Goal: Information Seeking & Learning: Check status

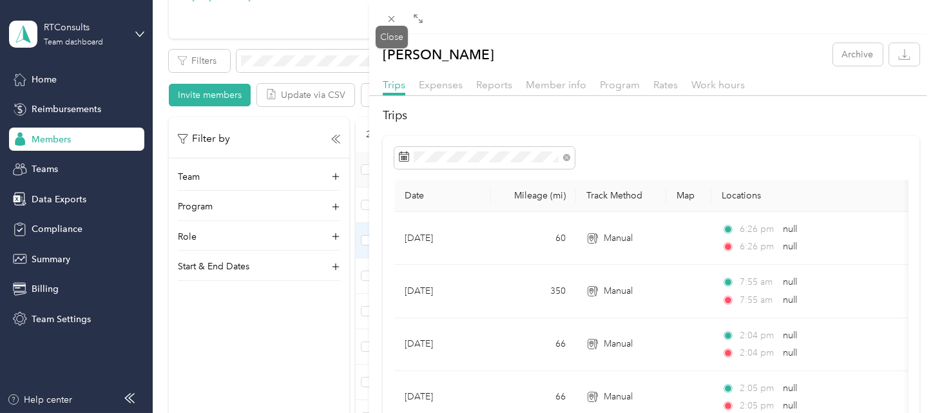
drag, startPoint x: 398, startPoint y: 20, endPoint x: 399, endPoint y: 32, distance: 11.7
click at [397, 20] on span at bounding box center [392, 19] width 18 height 18
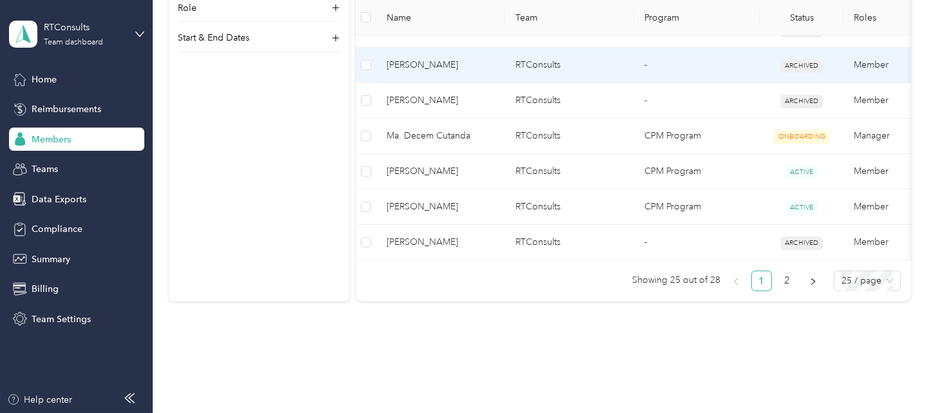
scroll to position [1042, 0]
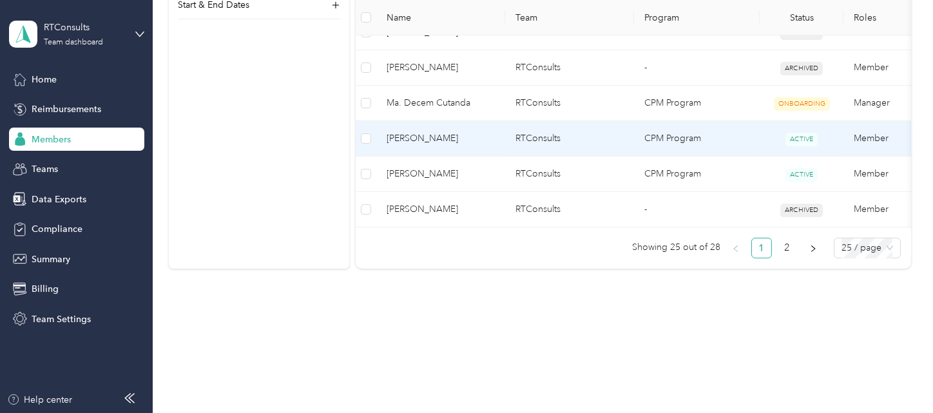
click at [452, 136] on td "[PERSON_NAME]" at bounding box center [440, 138] width 129 height 35
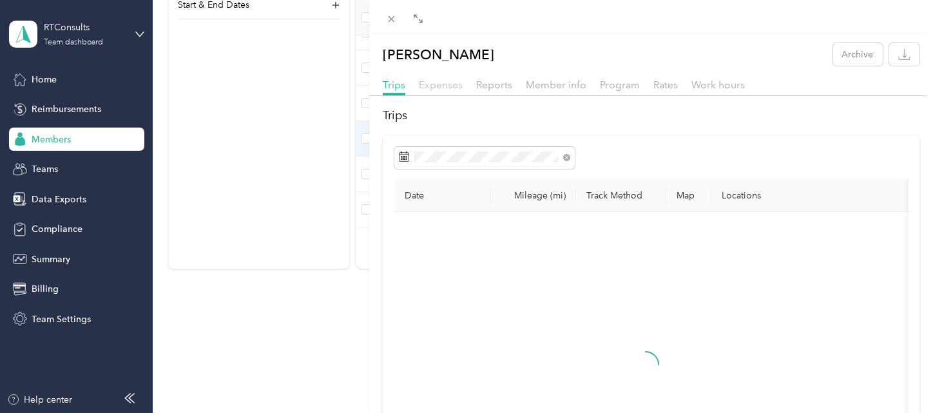
click at [448, 85] on span "Expenses" at bounding box center [441, 85] width 44 height 12
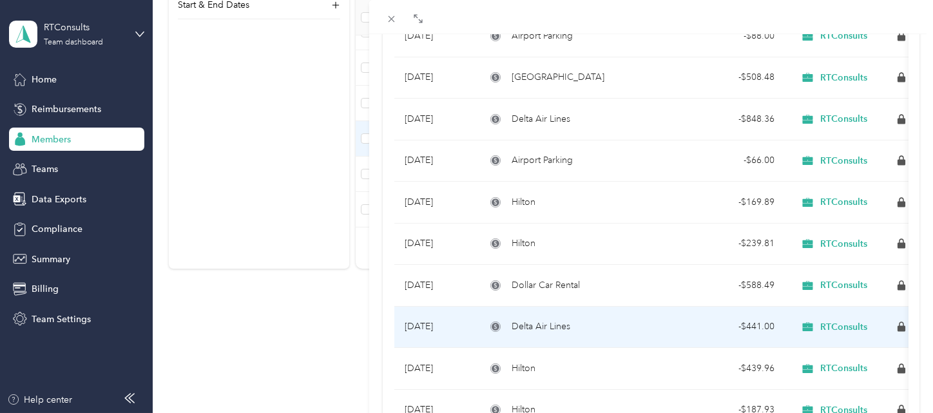
scroll to position [429, 0]
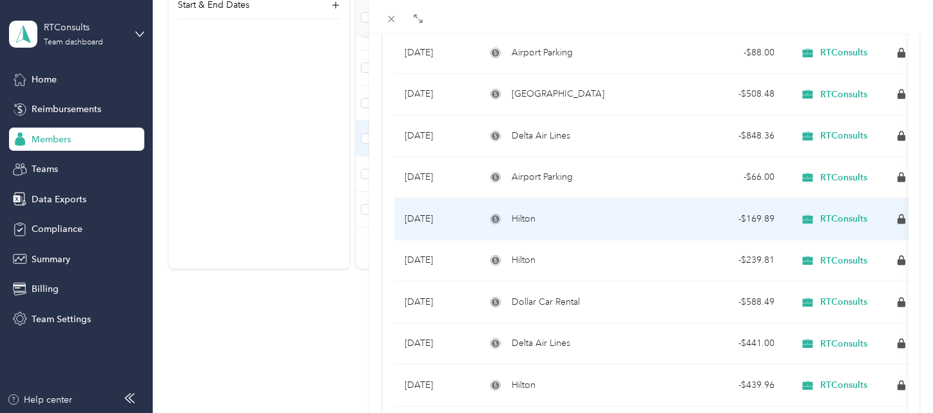
click at [583, 216] on div "Hilton" at bounding box center [572, 219] width 173 height 14
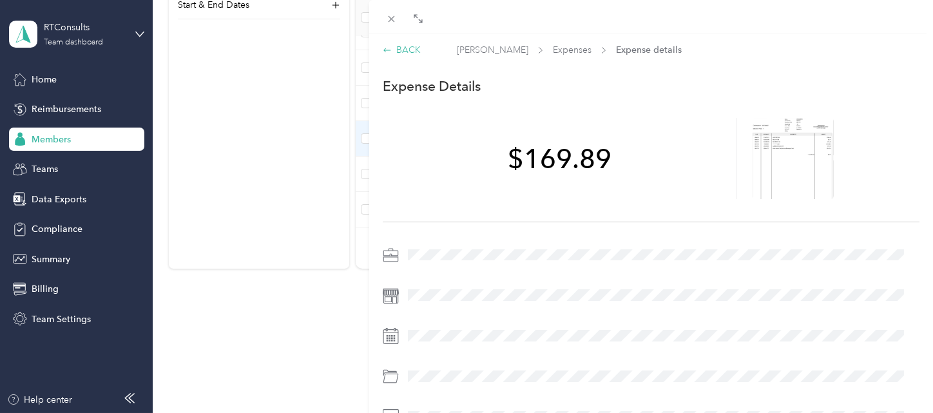
click at [405, 50] on div "BACK" at bounding box center [402, 50] width 38 height 14
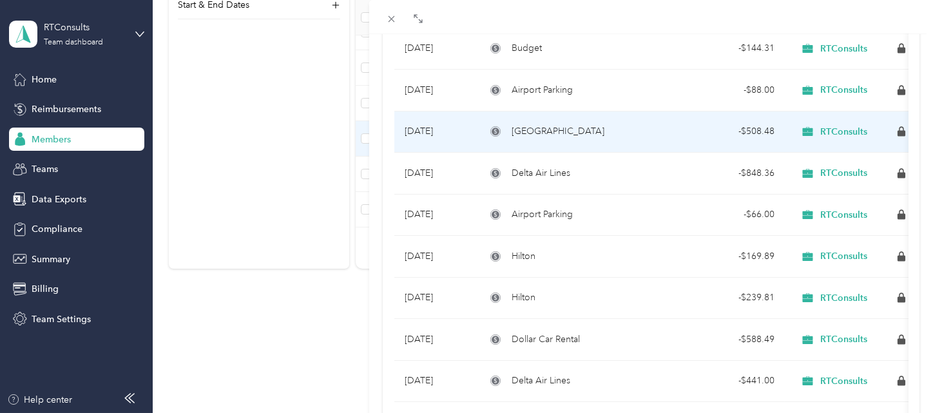
scroll to position [429, 0]
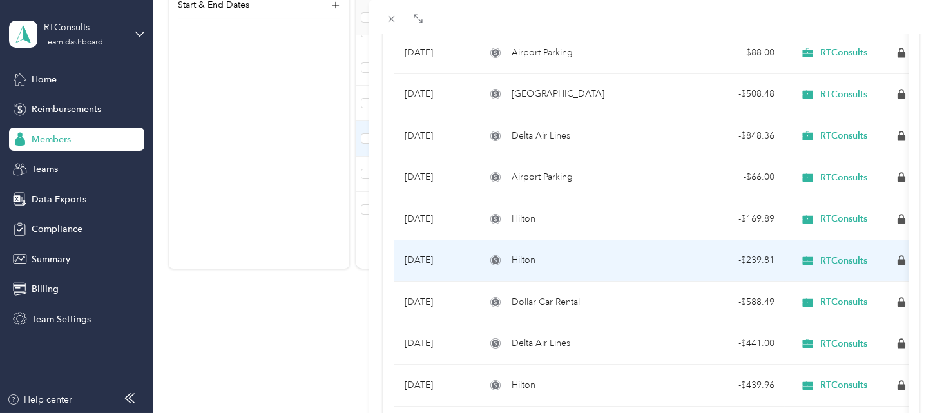
click at [590, 258] on div "Hilton" at bounding box center [572, 260] width 173 height 14
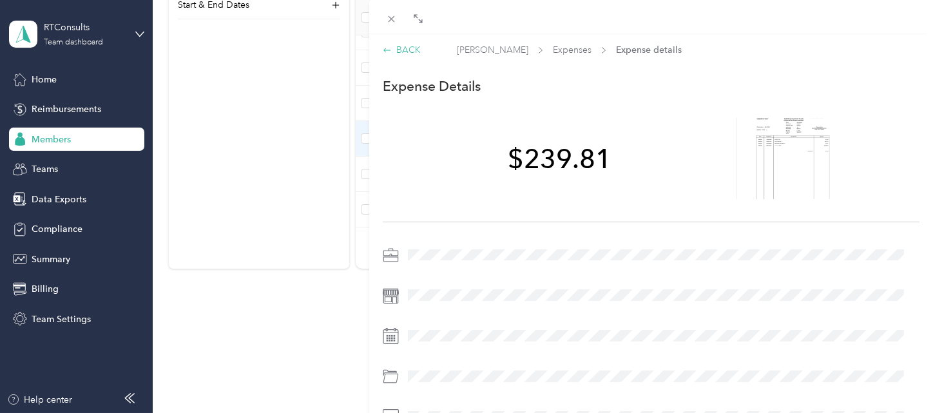
click at [399, 53] on div "BACK" at bounding box center [402, 50] width 38 height 14
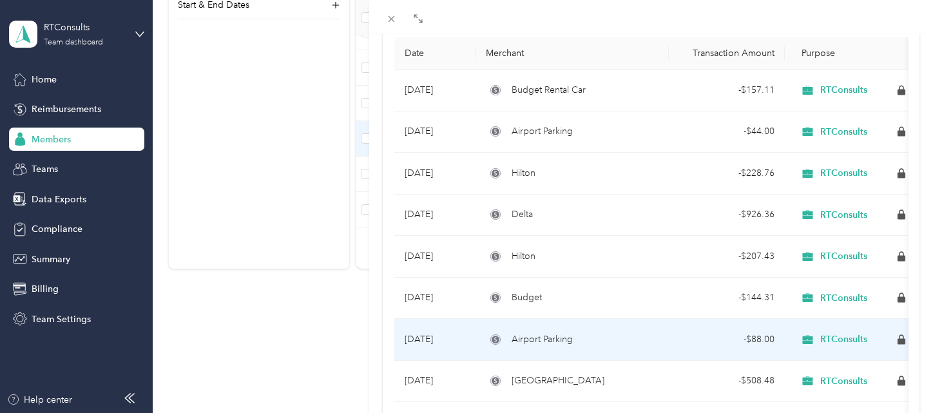
scroll to position [95, 0]
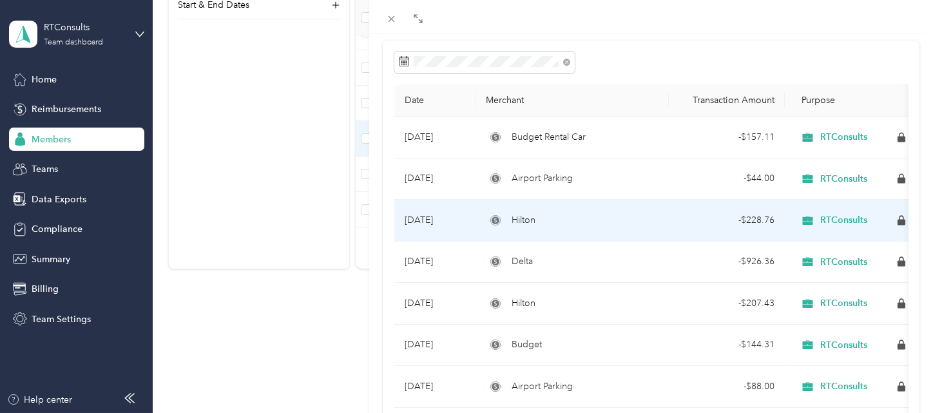
click at [617, 220] on div "Hilton" at bounding box center [572, 220] width 173 height 14
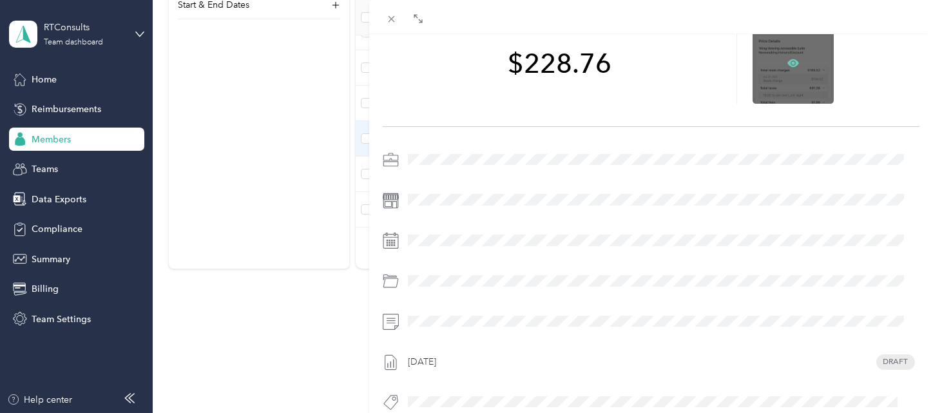
click at [791, 62] on icon at bounding box center [793, 63] width 4 height 4
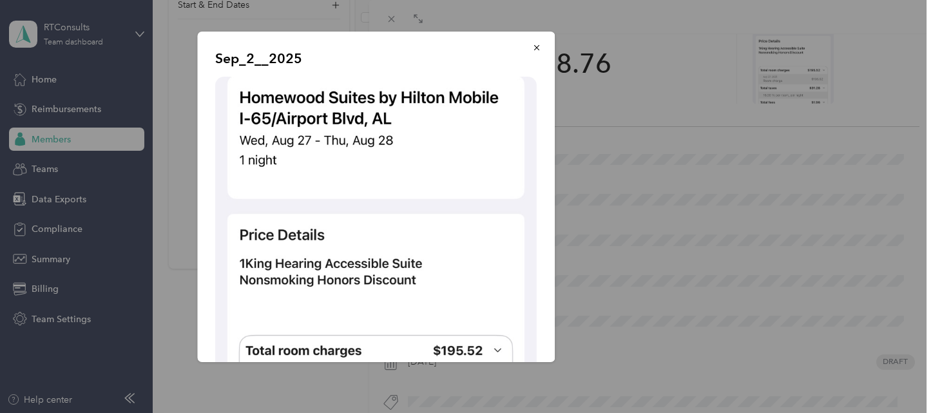
click at [532, 51] on button "button" at bounding box center [537, 47] width 27 height 23
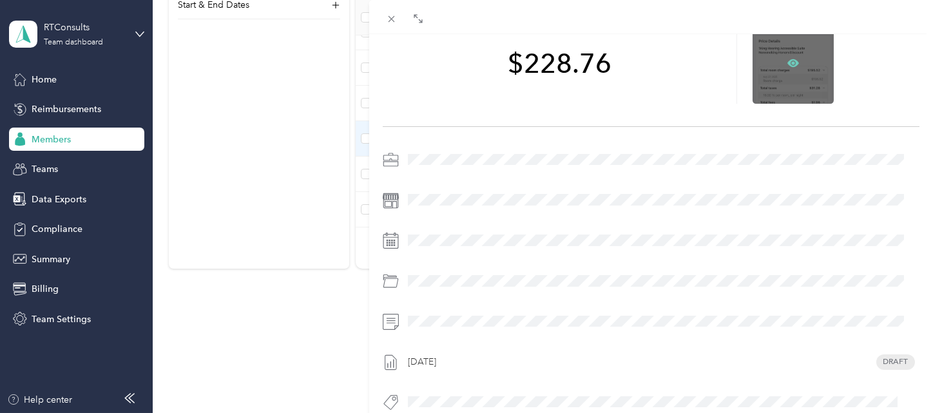
click at [787, 64] on icon at bounding box center [793, 63] width 12 height 12
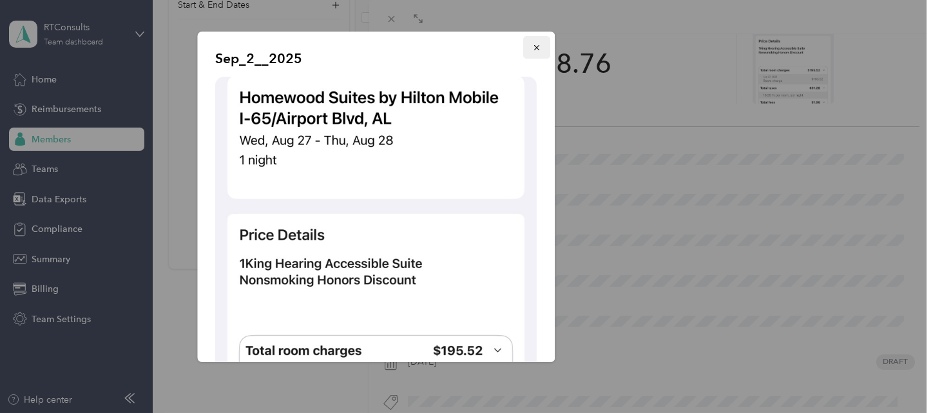
click at [533, 49] on icon "button" at bounding box center [537, 47] width 9 height 9
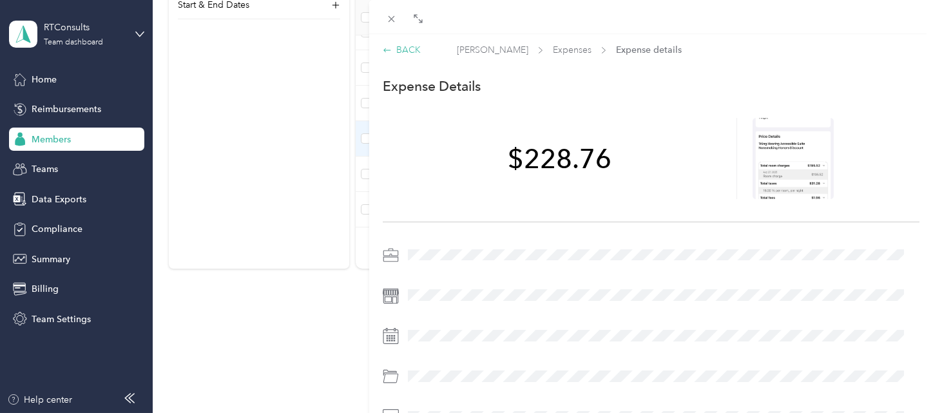
click at [406, 48] on div "BACK" at bounding box center [402, 50] width 38 height 14
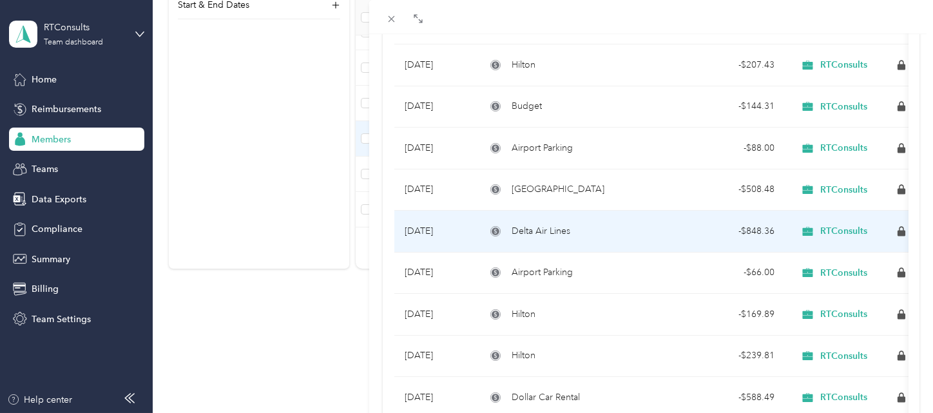
scroll to position [381, 0]
